Goal: Task Accomplishment & Management: Manage account settings

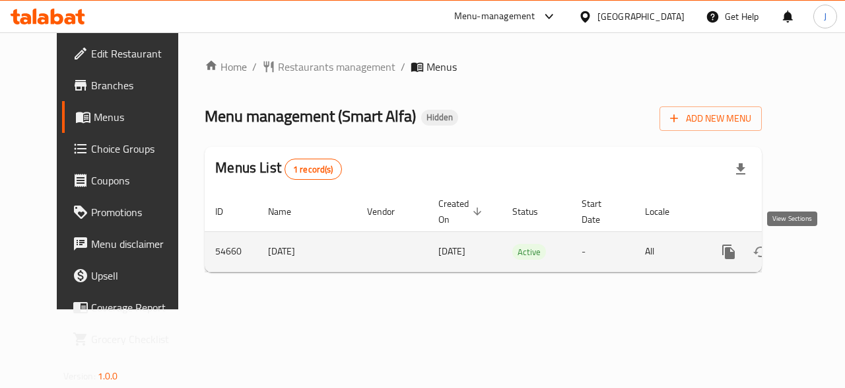
click at [816, 252] on icon "enhanced table" at bounding box center [824, 252] width 16 height 16
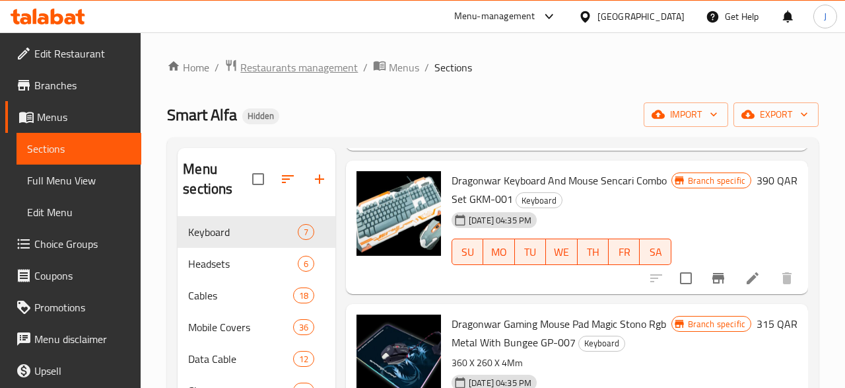
click at [328, 72] on span "Restaurants management" at bounding box center [299, 67] width 118 height 16
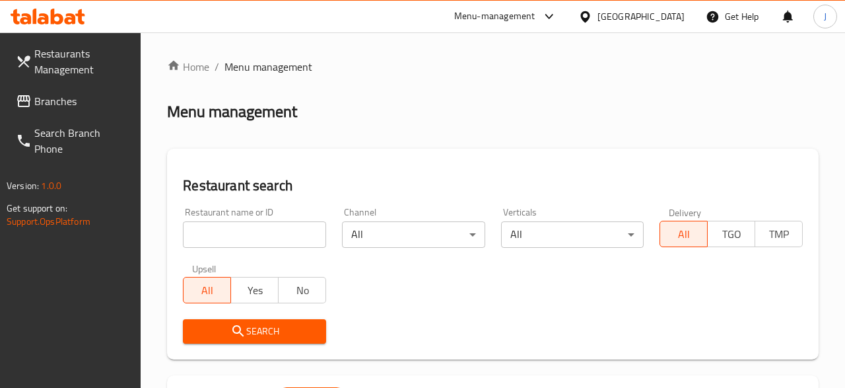
click at [288, 235] on input "search" at bounding box center [254, 234] width 143 height 26
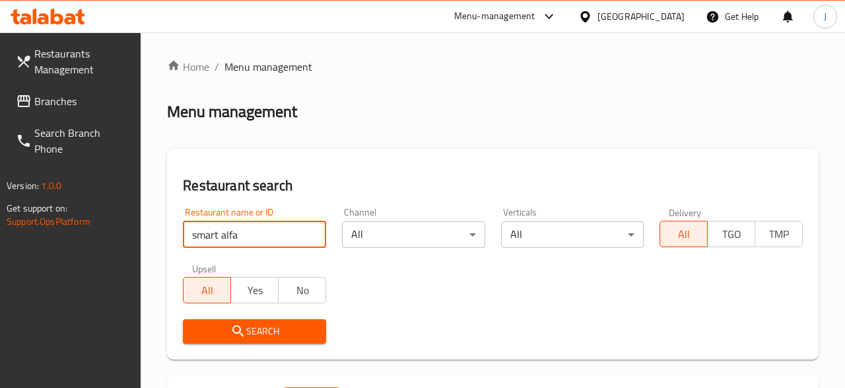
type input "smart alfa"
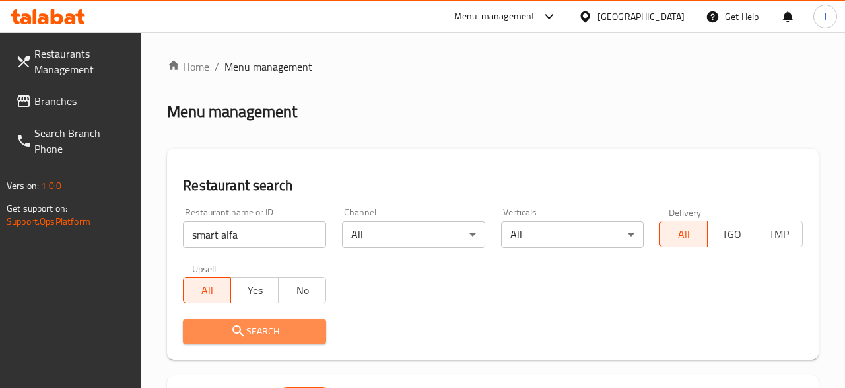
click at [271, 330] on span "Search" at bounding box center [255, 331] width 122 height 17
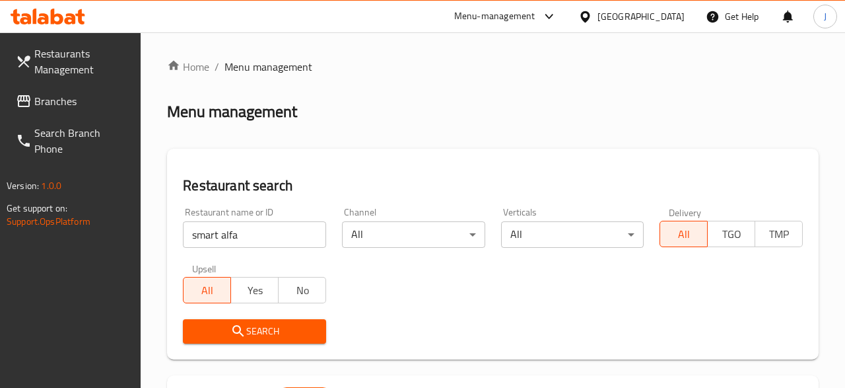
click at [279, 332] on span "Search" at bounding box center [255, 331] width 122 height 17
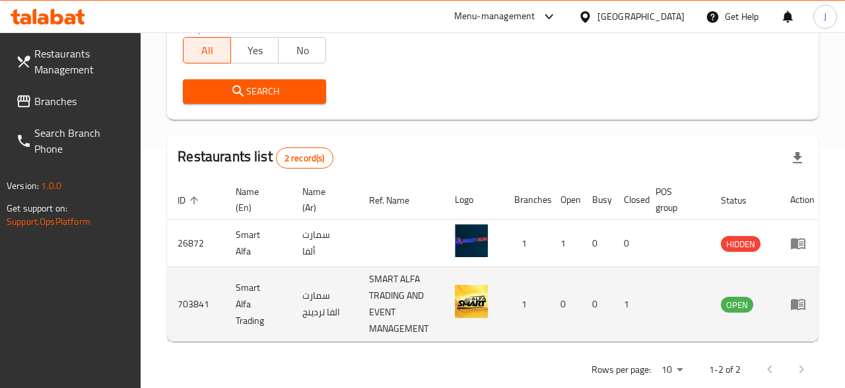
scroll to position [0, 7]
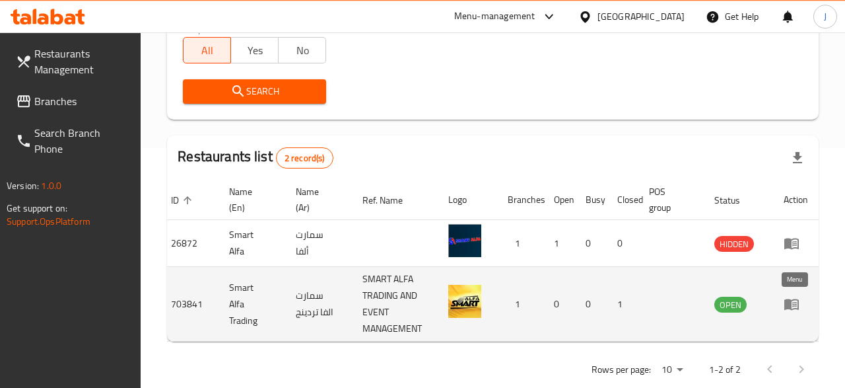
click at [789, 305] on icon "enhanced table" at bounding box center [792, 304] width 15 height 11
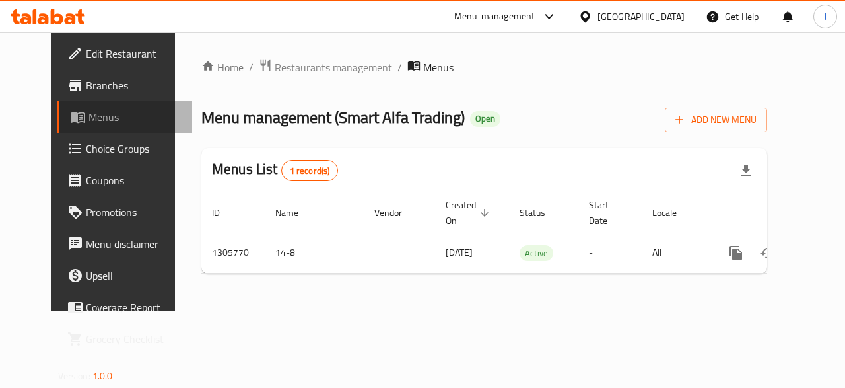
click at [69, 109] on link "Menus" at bounding box center [125, 117] width 136 height 32
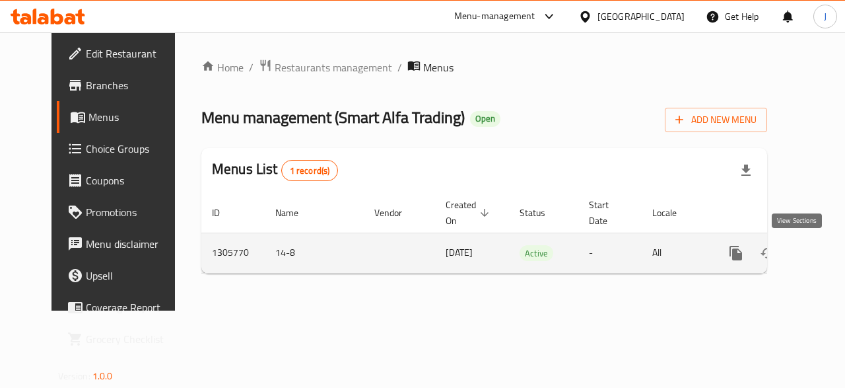
click at [824, 250] on icon "enhanced table" at bounding box center [832, 253] width 16 height 16
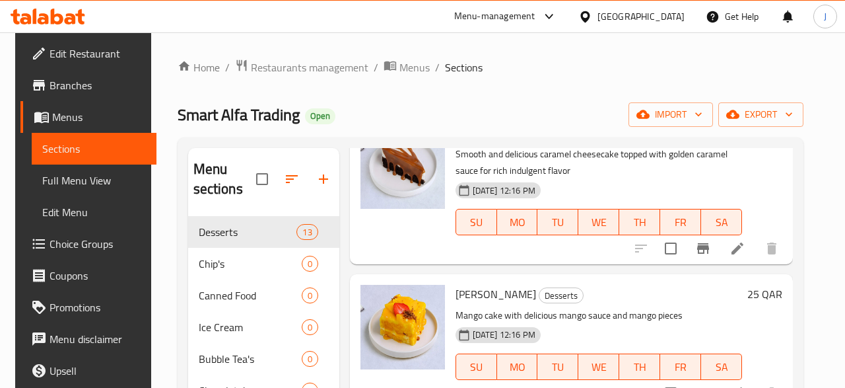
scroll to position [54, 0]
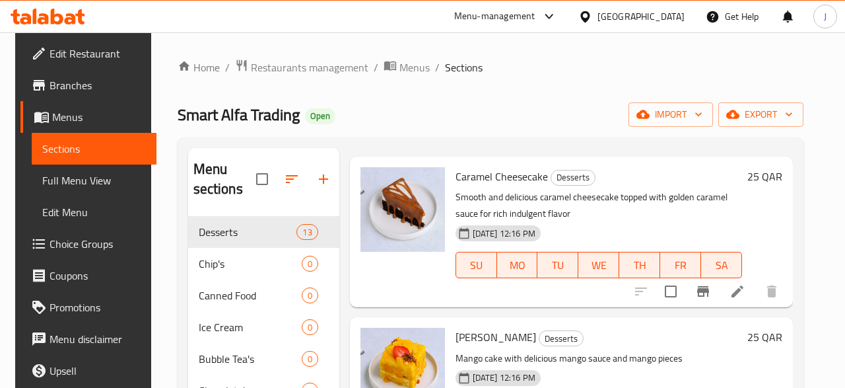
click at [100, 87] on span "Branches" at bounding box center [98, 85] width 96 height 16
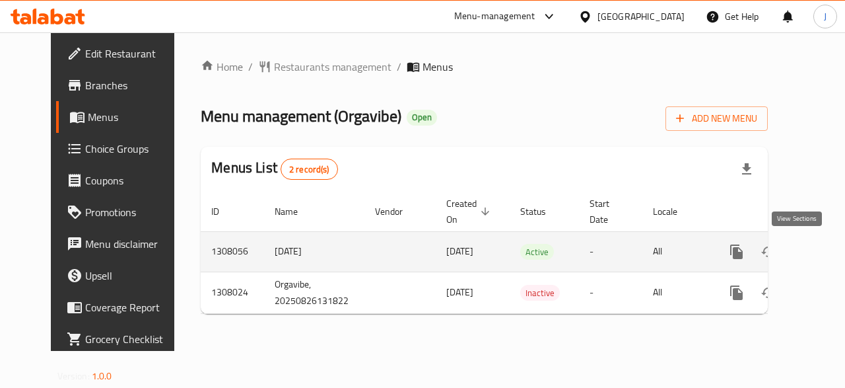
click at [824, 255] on icon "enhanced table" at bounding box center [832, 252] width 16 height 16
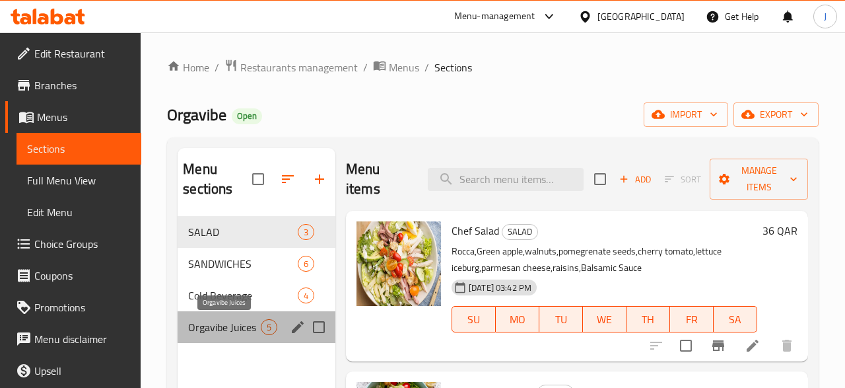
click at [247, 322] on span "Orgavibe Juices" at bounding box center [224, 327] width 73 height 16
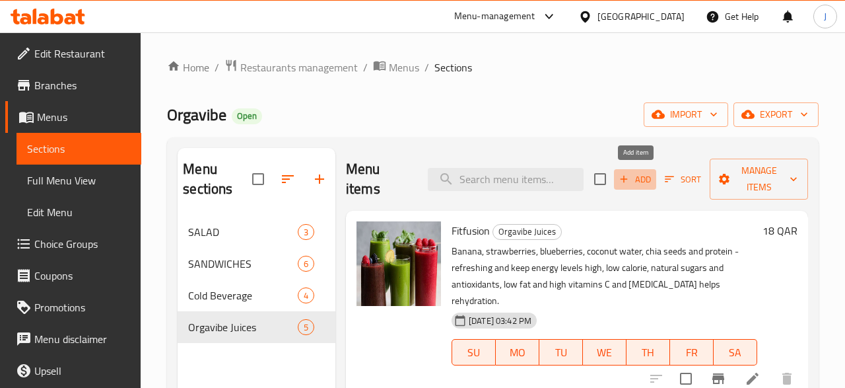
click at [644, 187] on button "Add" at bounding box center [635, 179] width 42 height 20
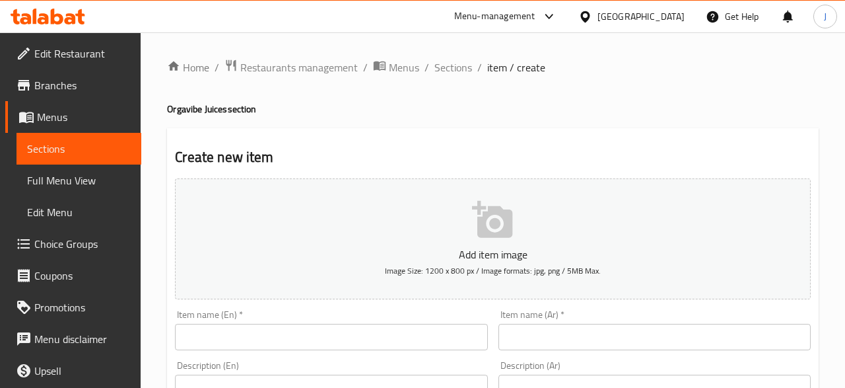
click at [371, 329] on input "text" at bounding box center [331, 337] width 312 height 26
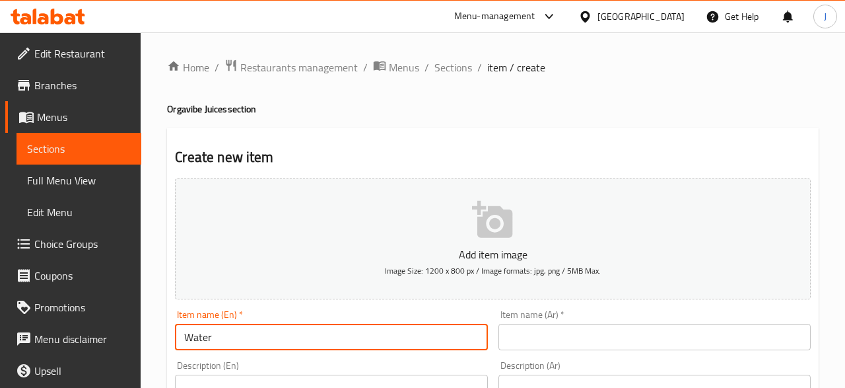
type input "Water"
click at [556, 334] on input "text" at bounding box center [655, 337] width 312 height 26
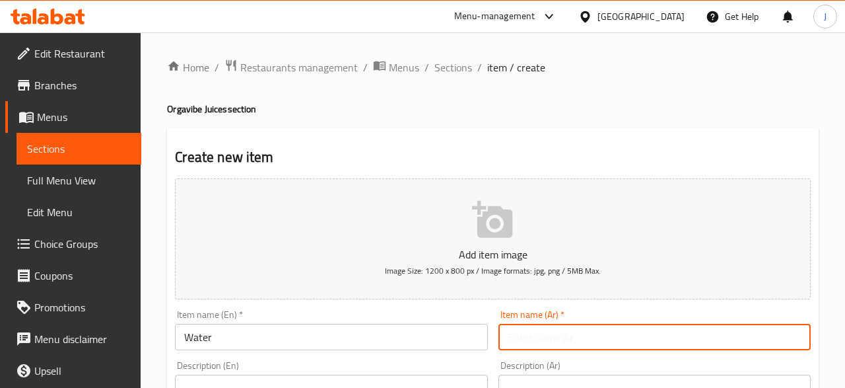
paste input "ماء"
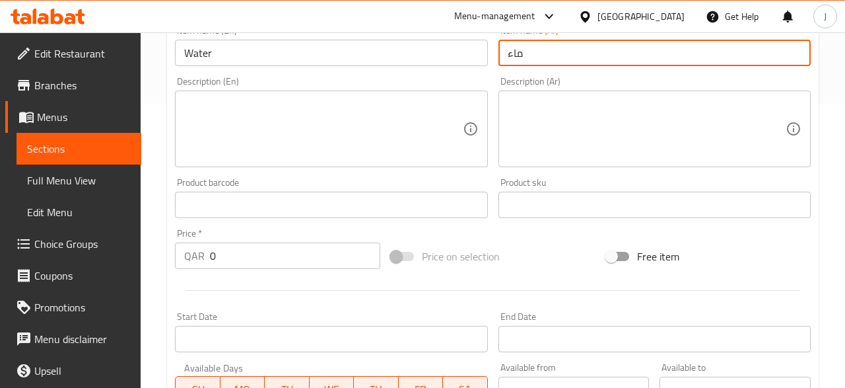
scroll to position [285, 0]
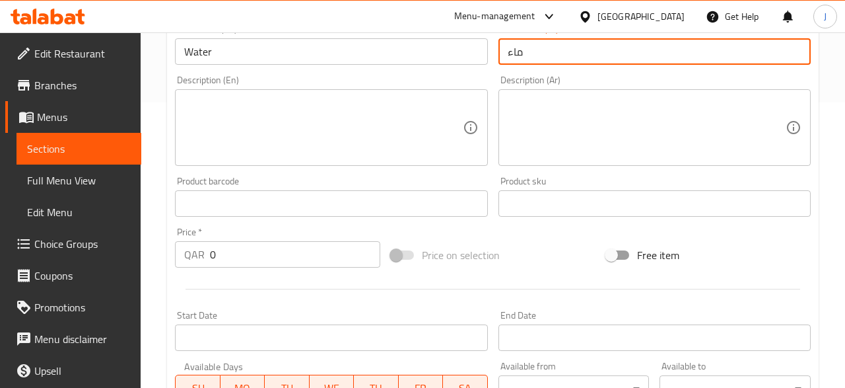
type input "ماء"
click at [293, 242] on input "0" at bounding box center [295, 254] width 170 height 26
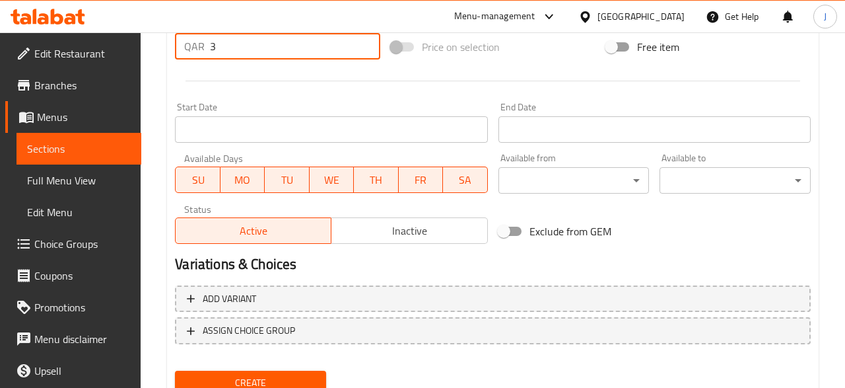
scroll to position [544, 0]
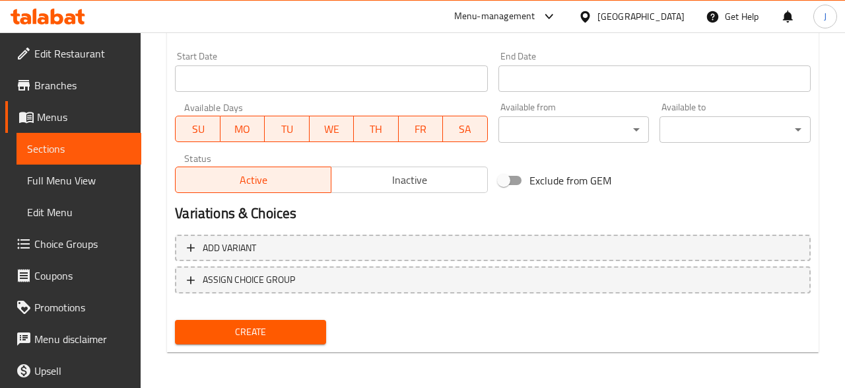
type input "3"
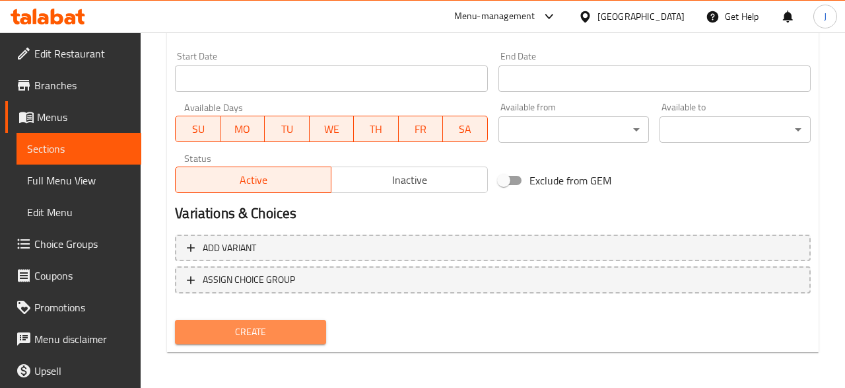
click at [254, 325] on span "Create" at bounding box center [251, 332] width 130 height 17
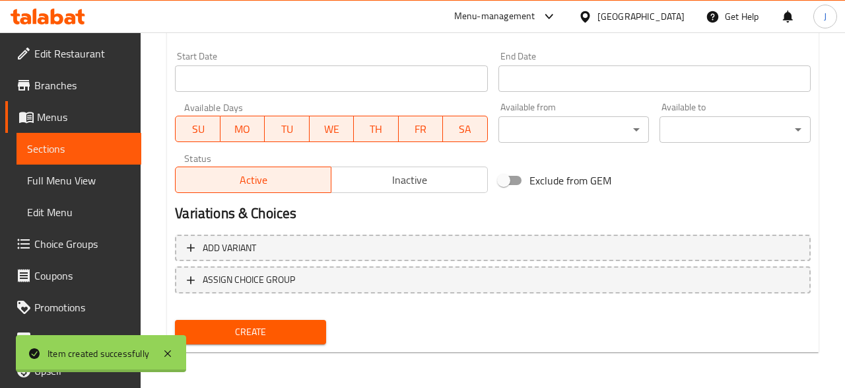
type input "0"
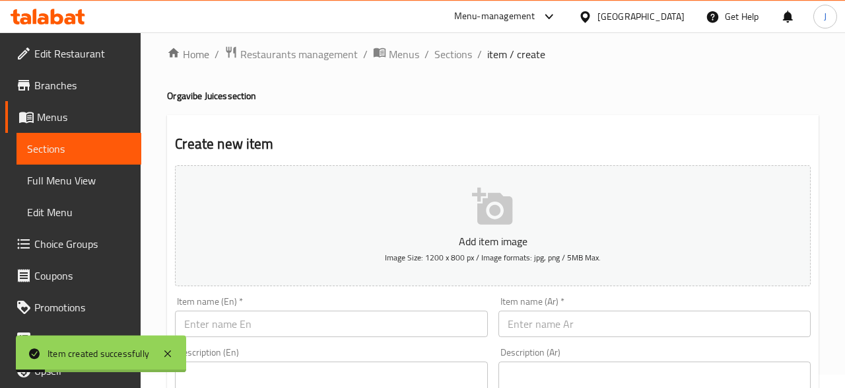
scroll to position [0, 0]
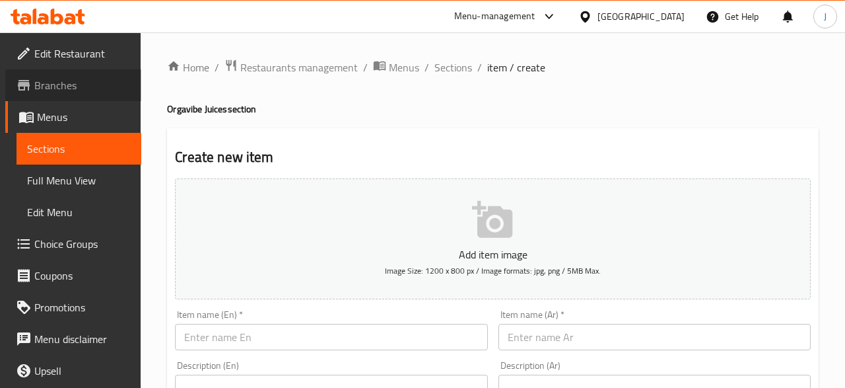
click at [106, 79] on span "Branches" at bounding box center [82, 85] width 96 height 16
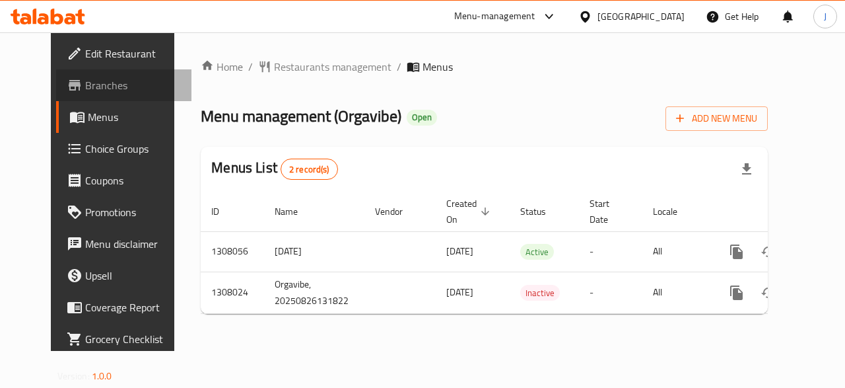
click at [85, 79] on span "Branches" at bounding box center [133, 85] width 96 height 16
